Goal: Information Seeking & Learning: Learn about a topic

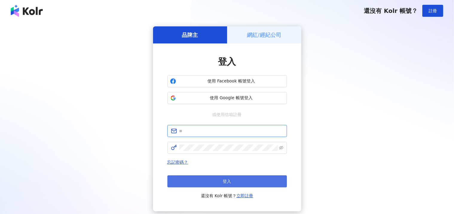
type input "**********"
click at [230, 179] on span "登入" at bounding box center [227, 181] width 8 height 5
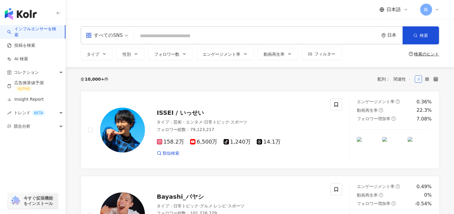
click at [391, 33] on div "日本" at bounding box center [395, 35] width 15 height 5
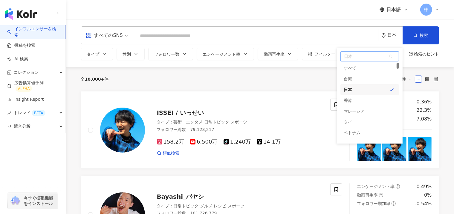
click at [348, 56] on span "日本" at bounding box center [370, 56] width 58 height 10
click at [364, 56] on input "***" at bounding box center [369, 56] width 57 height 10
type input "*"
drag, startPoint x: 398, startPoint y: 65, endPoint x: 379, endPoint y: 56, distance: 20.7
click at [396, 62] on div "日本 unlimit tw すべて 台湾 日本 香港 マレーシア タイ ベトナム シンガポール" at bounding box center [370, 96] width 66 height 96
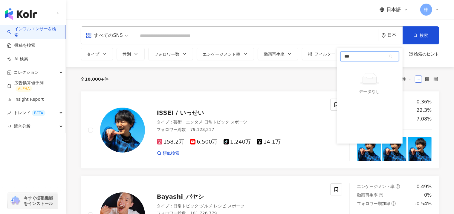
type input "***"
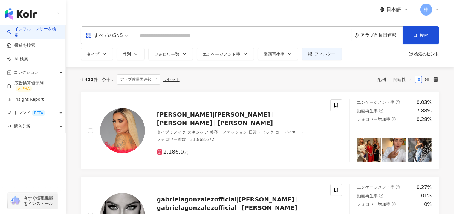
click at [142, 36] on input "search" at bounding box center [243, 35] width 213 height 11
paste input "**********"
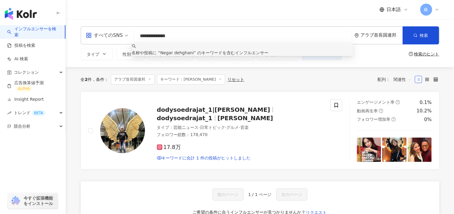
click at [106, 33] on div "すべてのSNS" at bounding box center [104, 36] width 37 height 10
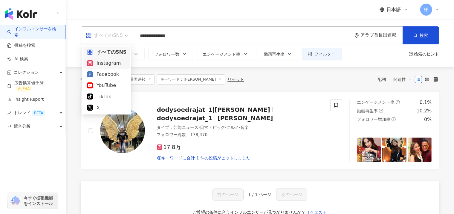
click at [100, 66] on div "Instagram" at bounding box center [106, 62] width 39 height 7
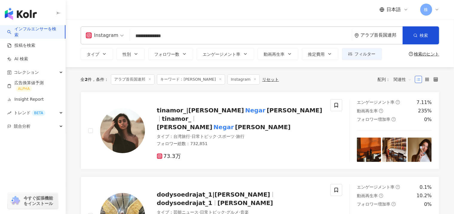
click at [144, 36] on input "**********" at bounding box center [240, 35] width 217 height 11
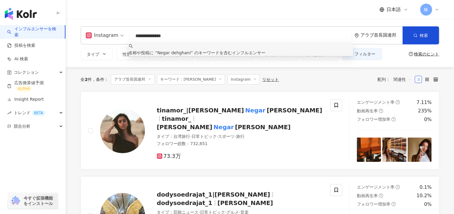
drag, startPoint x: 180, startPoint y: 36, endPoint x: 73, endPoint y: 24, distance: 108.1
click at [73, 24] on div "**********" at bounding box center [260, 43] width 389 height 48
paste input "search"
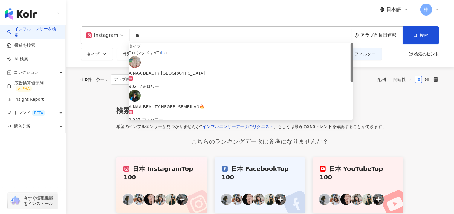
type input "*"
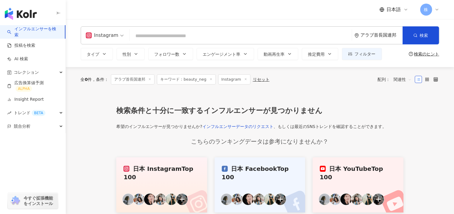
paste input "**********"
type input "**********"
click at [251, 129] on link "インフルエンサーデータのリクエスト" at bounding box center [238, 126] width 71 height 5
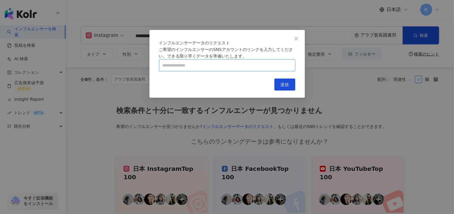
click at [185, 71] on input "text" at bounding box center [227, 65] width 136 height 12
paste input "**********"
type input "**********"
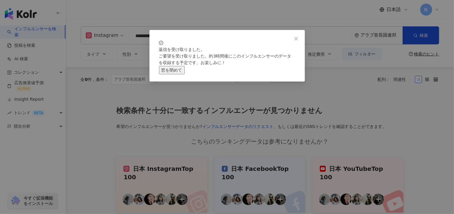
click at [185, 74] on button "窓を閉めて" at bounding box center [172, 70] width 26 height 8
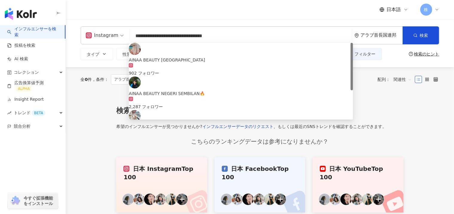
drag, startPoint x: 226, startPoint y: 38, endPoint x: 122, endPoint y: 41, distance: 103.5
click at [122, 41] on div "**********" at bounding box center [260, 35] width 359 height 18
paste input "search"
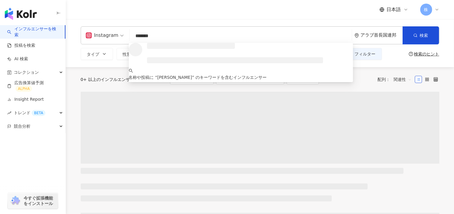
click at [118, 36] on span "Instagram" at bounding box center [105, 36] width 38 height 10
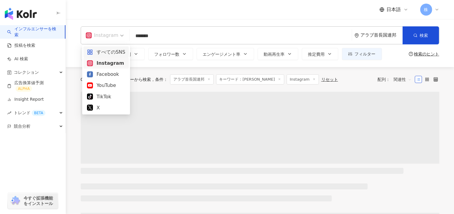
click at [103, 52] on div "すべてのSNS" at bounding box center [106, 51] width 38 height 7
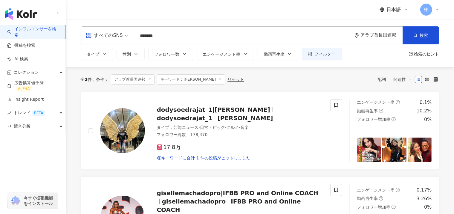
click at [167, 34] on input "*******" at bounding box center [243, 35] width 213 height 11
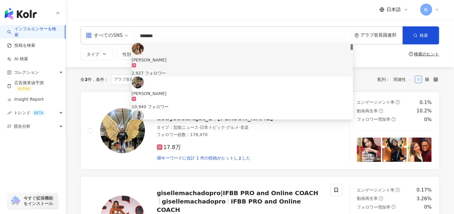
drag, startPoint x: 352, startPoint y: 45, endPoint x: 354, endPoint y: 28, distance: 17.1
click at [354, 28] on div "すべてのSNS ******* アラブ首長国連邦 検索 6e7a1e09-702e-4191-affb-426662715876 b85ce361-1ccf-…" at bounding box center [260, 35] width 359 height 18
click at [318, 17] on div "日本語 株" at bounding box center [260, 9] width 359 height 19
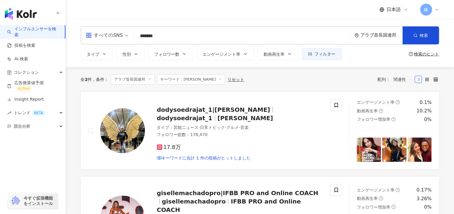
click at [173, 34] on input "*******" at bounding box center [243, 35] width 213 height 11
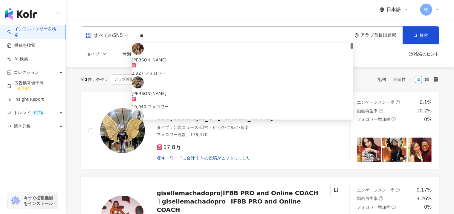
type input "*"
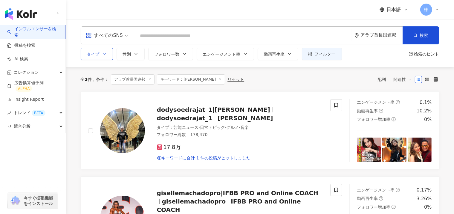
click at [102, 55] on icon "button" at bounding box center [104, 53] width 5 height 5
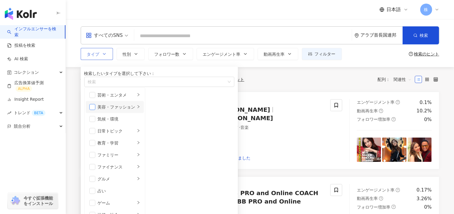
click at [93, 110] on span "button" at bounding box center [92, 107] width 6 height 6
click at [140, 108] on icon "right" at bounding box center [139, 107] width 4 height 4
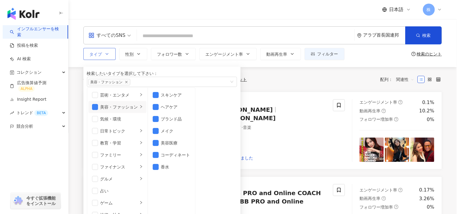
scroll to position [4, 0]
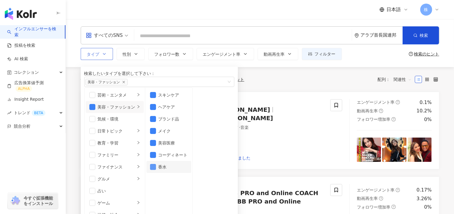
click at [156, 170] on span "button" at bounding box center [153, 167] width 6 height 6
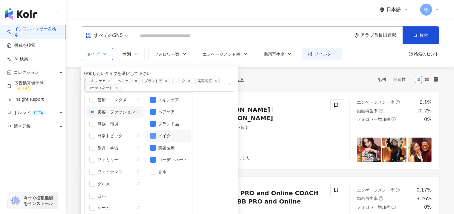
click at [156, 139] on span "button" at bounding box center [153, 136] width 6 height 6
click at [126, 56] on span "性別" at bounding box center [127, 54] width 8 height 5
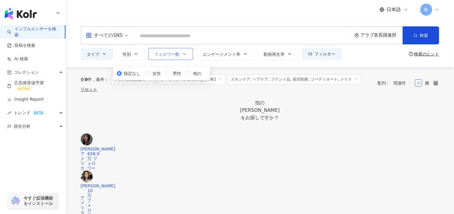
click at [163, 54] on span "フォロワー数" at bounding box center [167, 54] width 25 height 5
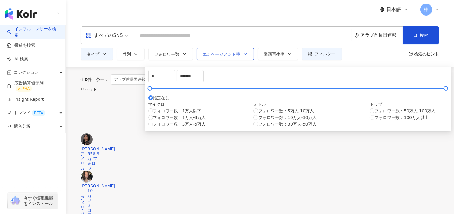
click at [207, 54] on span "エンゲージメント率" at bounding box center [222, 54] width 38 height 5
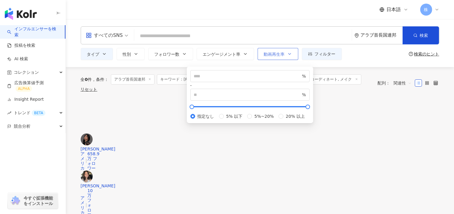
click at [264, 53] on span "動画再生率" at bounding box center [274, 54] width 21 height 5
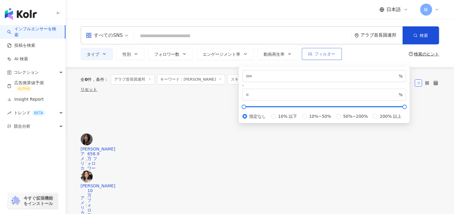
click at [315, 55] on span "フィルター" at bounding box center [325, 53] width 21 height 5
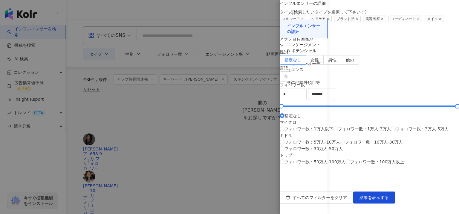
click at [240, 11] on div at bounding box center [229, 107] width 459 height 214
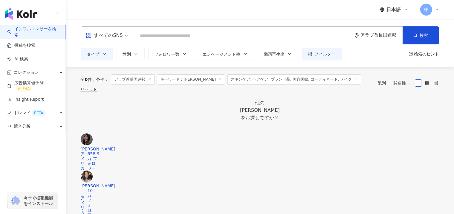
click at [291, 35] on input "search" at bounding box center [243, 35] width 213 height 11
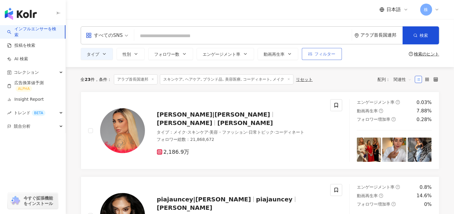
click at [315, 54] on span "フィルター" at bounding box center [325, 53] width 21 height 5
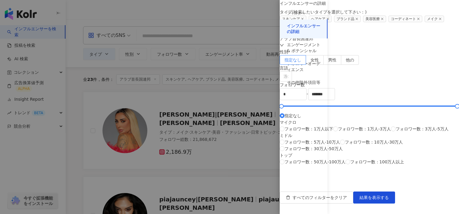
scroll to position [5, 0]
click at [298, 51] on div "エンゲージメント & ポテンシャル" at bounding box center [304, 48] width 34 height 12
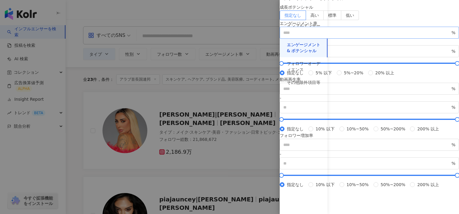
click at [356, 39] on span "%" at bounding box center [369, 33] width 179 height 12
click at [375, 36] on input "*" at bounding box center [367, 32] width 167 height 7
type input "*"
click at [375, 36] on input "*" at bounding box center [367, 32] width 167 height 7
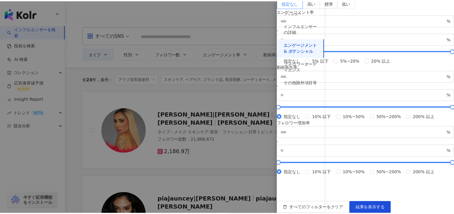
scroll to position [178, 0]
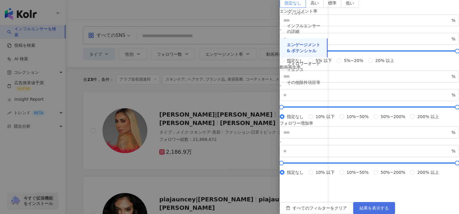
click at [395, 202] on button "結果を表示する" at bounding box center [375, 208] width 42 height 12
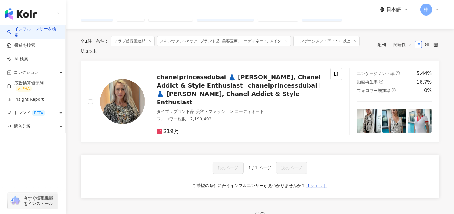
scroll to position [41, 0]
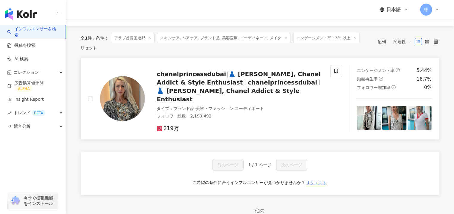
click at [248, 79] on span "chanelprincessdubai" at bounding box center [282, 82] width 69 height 7
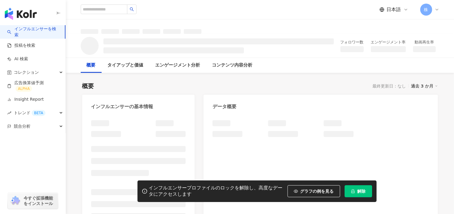
click at [30, 31] on link "インフルエンサーを検索" at bounding box center [33, 32] width 53 height 12
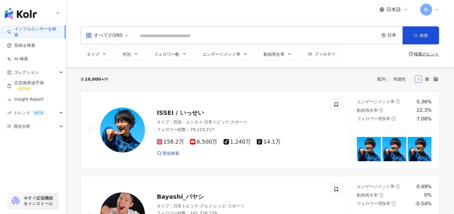
click at [394, 37] on div "日本" at bounding box center [395, 35] width 15 height 5
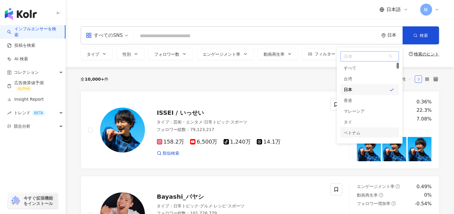
click at [352, 134] on div "ベトナム" at bounding box center [352, 132] width 17 height 11
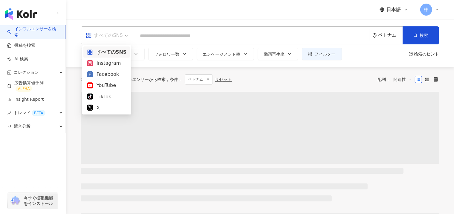
click at [107, 36] on div "すべてのSNS" at bounding box center [104, 36] width 37 height 10
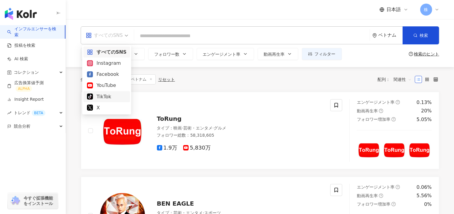
click at [100, 96] on div "TikTok" at bounding box center [106, 96] width 39 height 7
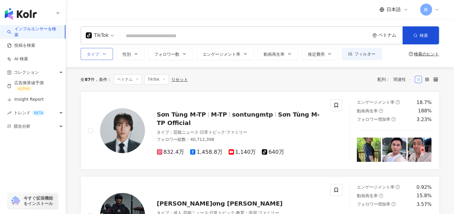
click at [96, 53] on button "タイプ" at bounding box center [97, 54] width 32 height 12
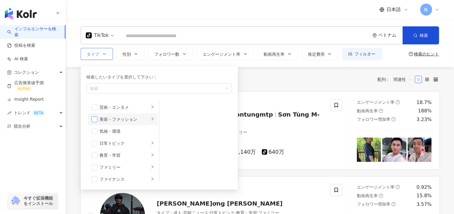
click at [95, 117] on span "button" at bounding box center [95, 119] width 6 height 6
click at [123, 55] on span "性別" at bounding box center [127, 54] width 8 height 5
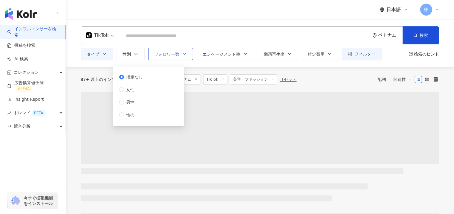
click at [156, 54] on span "フォロワー数" at bounding box center [167, 54] width 25 height 5
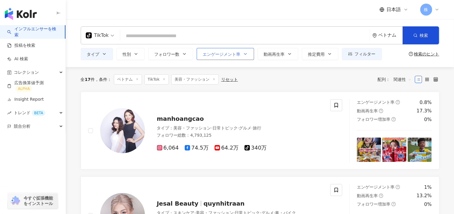
click at [203, 54] on span "エンゲージメント率" at bounding box center [222, 54] width 38 height 5
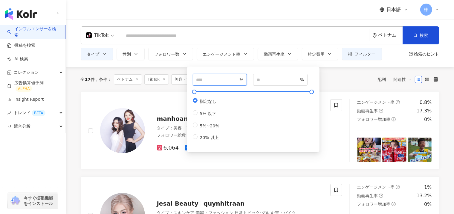
click at [237, 78] on input "*" at bounding box center [218, 79] width 42 height 7
type input "*"
click at [237, 78] on input "*" at bounding box center [218, 79] width 42 height 7
click at [258, 57] on button "動画再生率" at bounding box center [278, 54] width 41 height 12
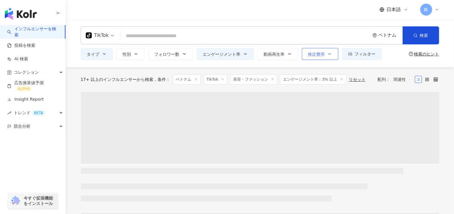
click at [308, 52] on span "推定費用" at bounding box center [316, 54] width 17 height 5
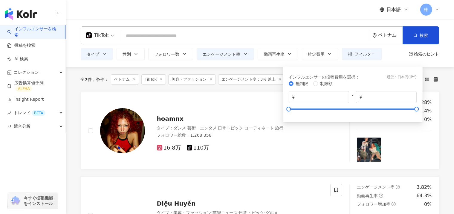
click at [373, 55] on div "タイプ 性別 フォロワー数 エンゲージメント率 動画再生率 推定費用 フィルター 指定なし 女性 男性 他の * - ******* 指定なし マイクロ フォ…" at bounding box center [260, 54] width 359 height 12
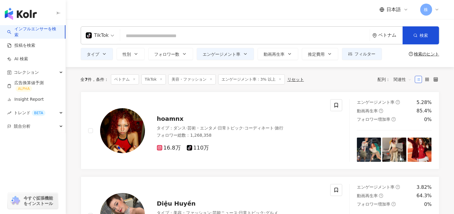
scroll to position [94, 0]
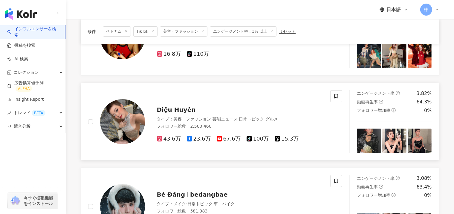
click at [172, 109] on span "Diệu Huyền" at bounding box center [176, 109] width 39 height 7
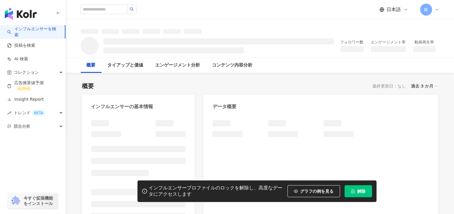
click at [30, 31] on link "インフルエンサーを検索" at bounding box center [33, 32] width 53 height 12
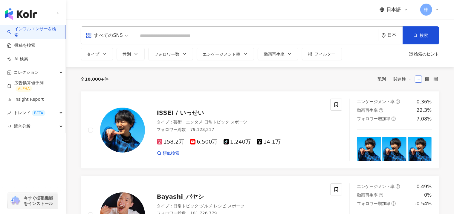
click at [389, 36] on div "日本" at bounding box center [395, 35] width 15 height 5
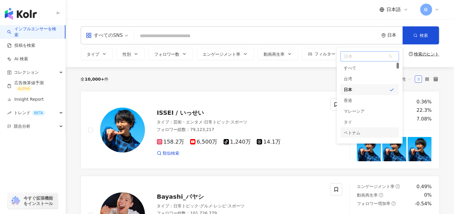
click at [350, 133] on div "ベトナム" at bounding box center [352, 132] width 17 height 11
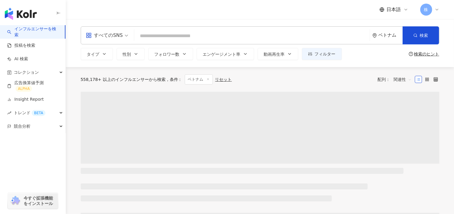
click at [109, 36] on div "すべてのSNS" at bounding box center [104, 36] width 37 height 10
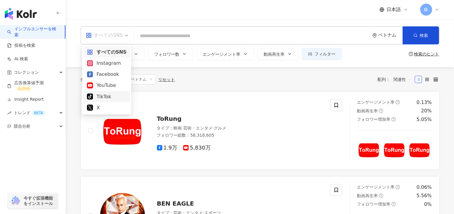
click at [96, 97] on div "TikTok" at bounding box center [106, 96] width 39 height 7
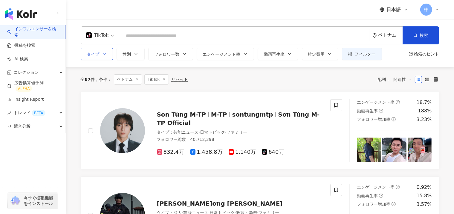
click at [94, 52] on span "タイプ" at bounding box center [93, 54] width 13 height 5
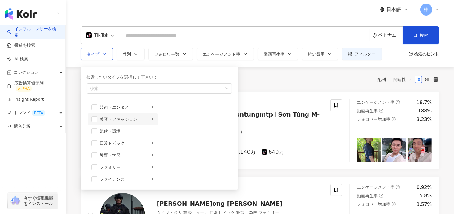
click at [98, 120] on li "美容・ファッション" at bounding box center [123, 119] width 70 height 12
click at [95, 118] on span "button" at bounding box center [95, 119] width 6 height 6
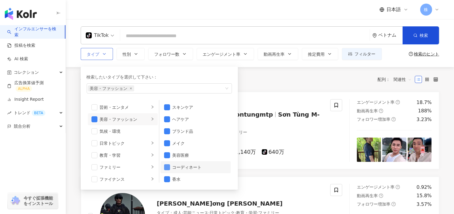
click at [165, 168] on span "button" at bounding box center [167, 167] width 6 height 6
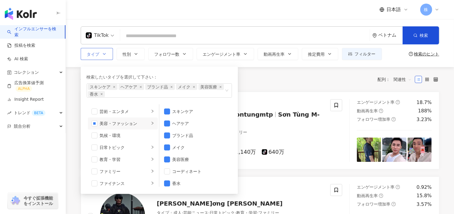
scroll to position [4, 0]
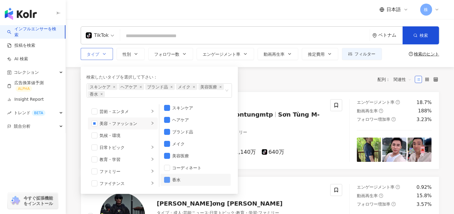
click at [167, 177] on span "button" at bounding box center [167, 179] width 6 height 6
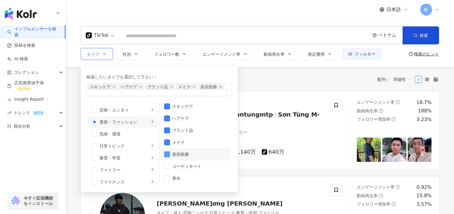
click at [168, 151] on span "button" at bounding box center [167, 154] width 6 height 6
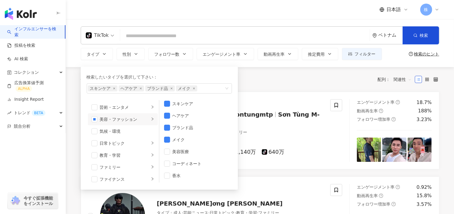
click at [258, 77] on div "全 87 件 条件 ： ベトナム TikTok リセット 配列： 関連性" at bounding box center [260, 79] width 359 height 10
